Goal: Task Accomplishment & Management: Complete application form

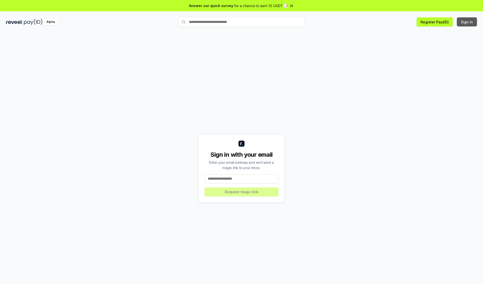
click at [468, 22] on button "Sign In" at bounding box center [467, 21] width 20 height 9
type input "**********"
click at [242, 192] on button "Request magic link" at bounding box center [242, 192] width 74 height 9
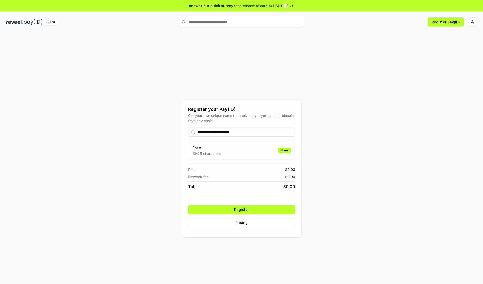
click at [242, 209] on button "Register" at bounding box center [241, 209] width 107 height 9
